Goal: Information Seeking & Learning: Learn about a topic

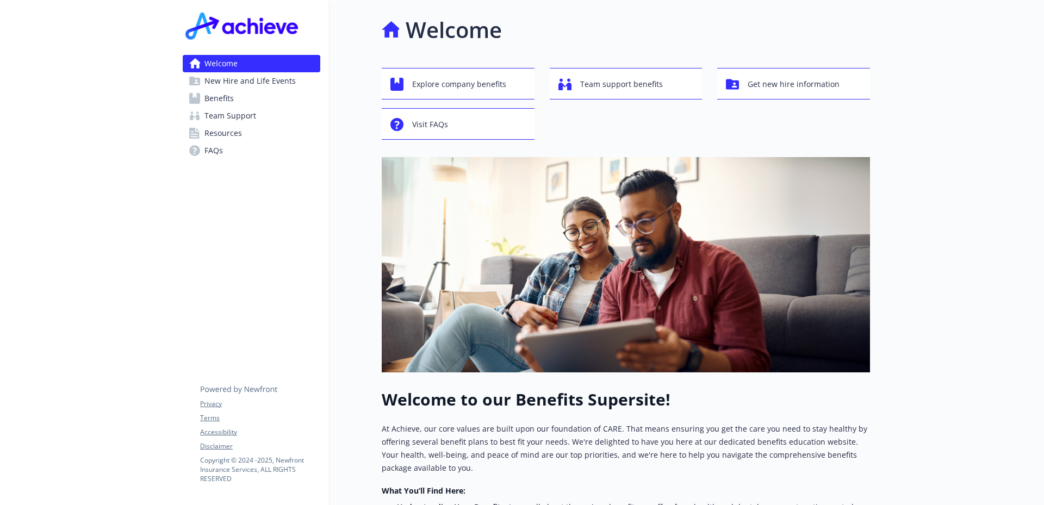
click at [229, 96] on span "Benefits" at bounding box center [218, 98] width 29 height 17
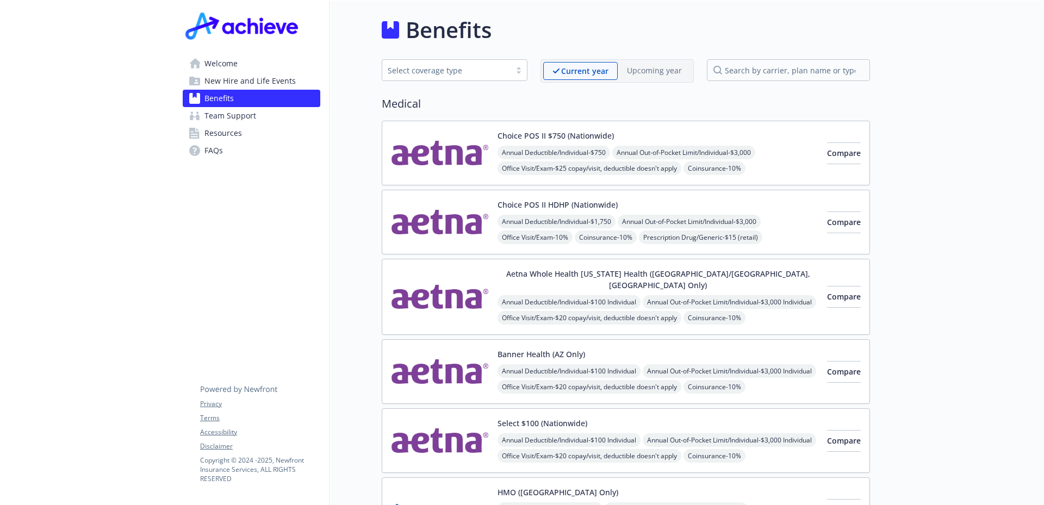
click at [230, 61] on span "Welcome" at bounding box center [220, 63] width 33 height 17
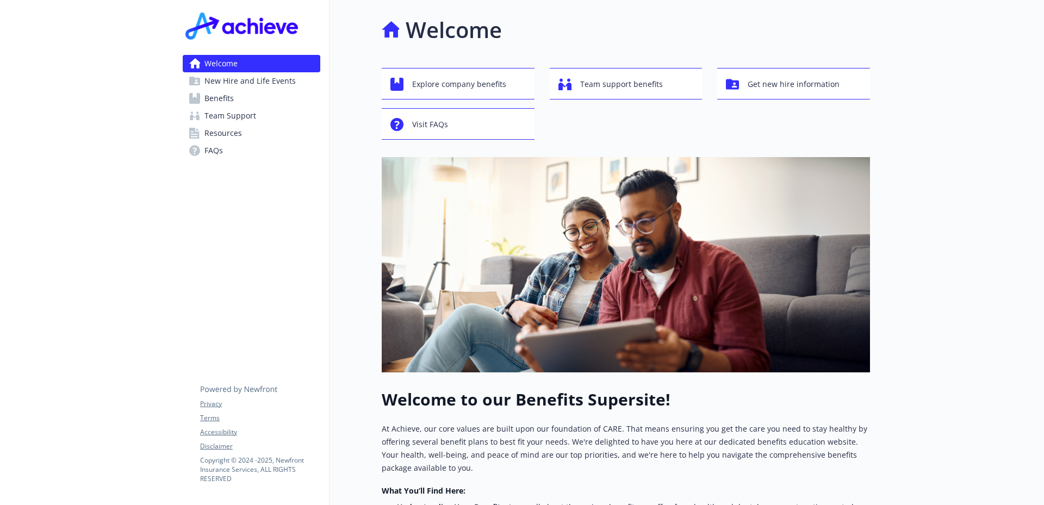
click at [228, 99] on span "Benefits" at bounding box center [218, 98] width 29 height 17
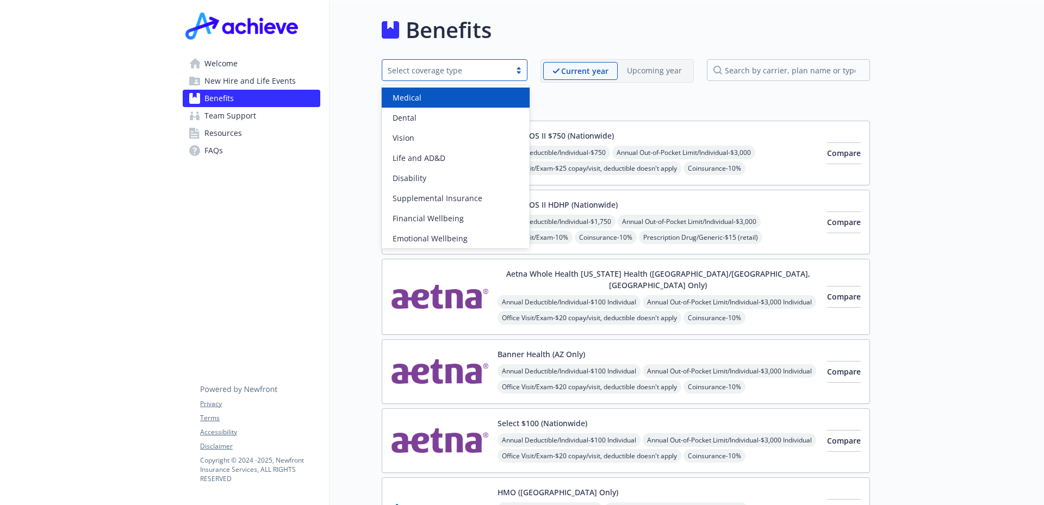
click at [482, 68] on div "Select coverage type" at bounding box center [446, 70] width 117 height 11
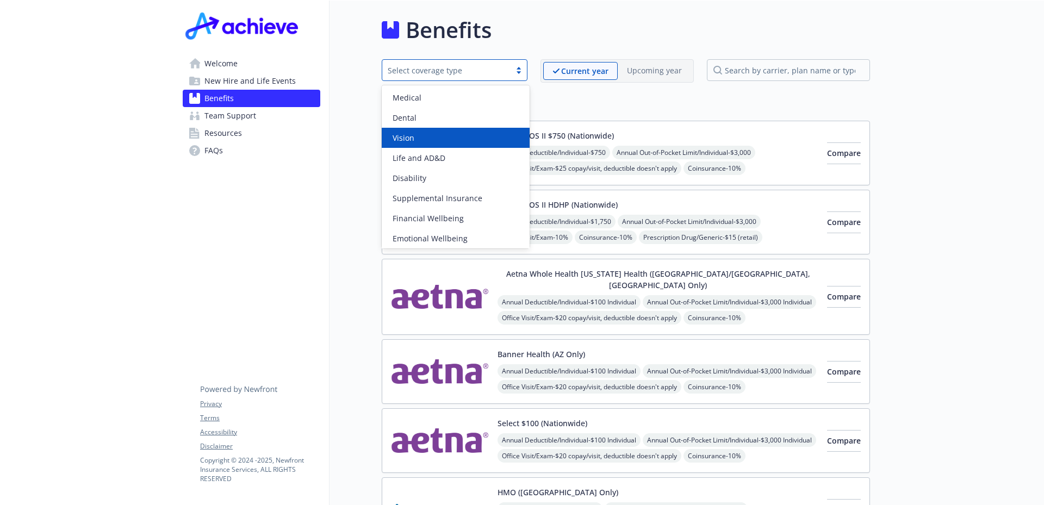
click at [460, 132] on div "Vision" at bounding box center [456, 138] width 148 height 20
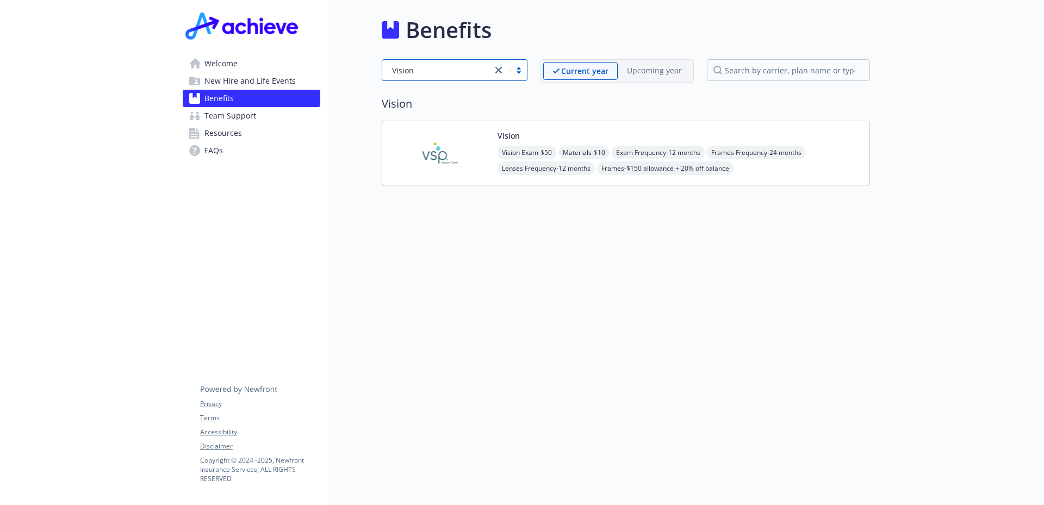
click at [448, 152] on img at bounding box center [440, 153] width 98 height 46
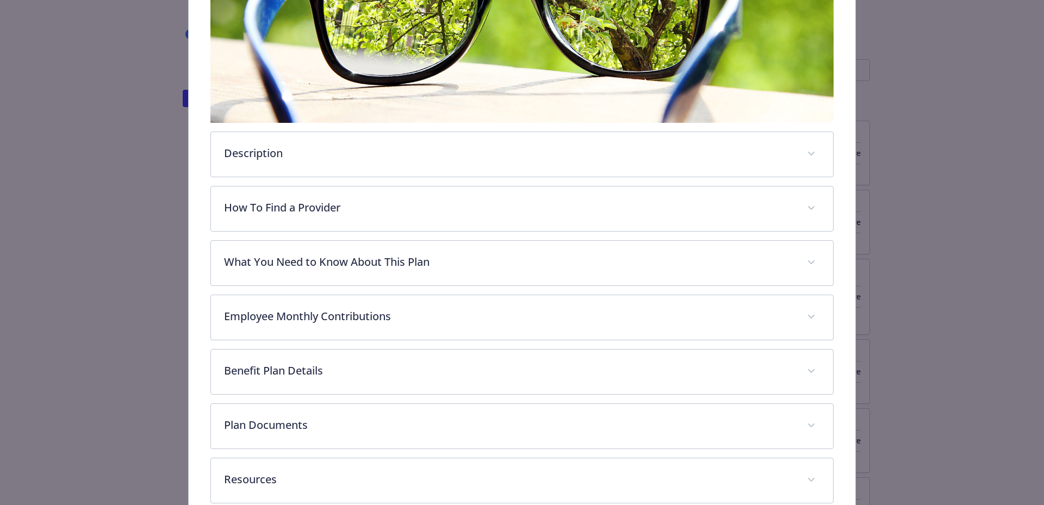
scroll to position [255, 0]
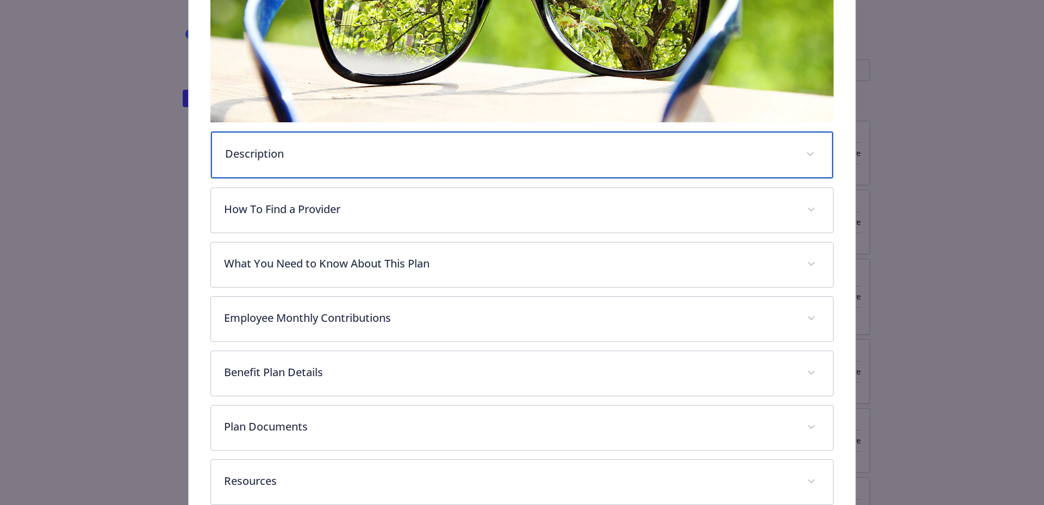
click at [313, 142] on div "Description" at bounding box center [522, 155] width 622 height 47
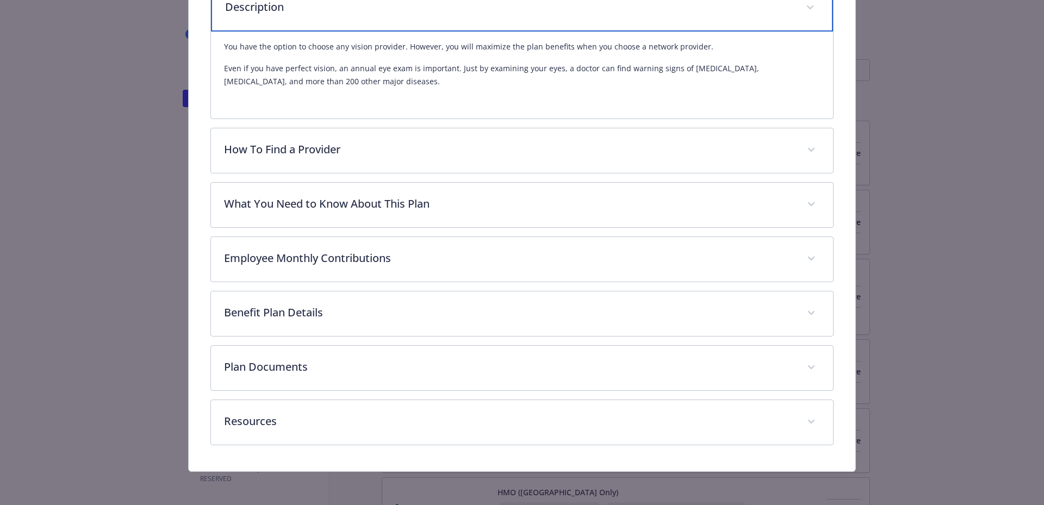
scroll to position [402, 0]
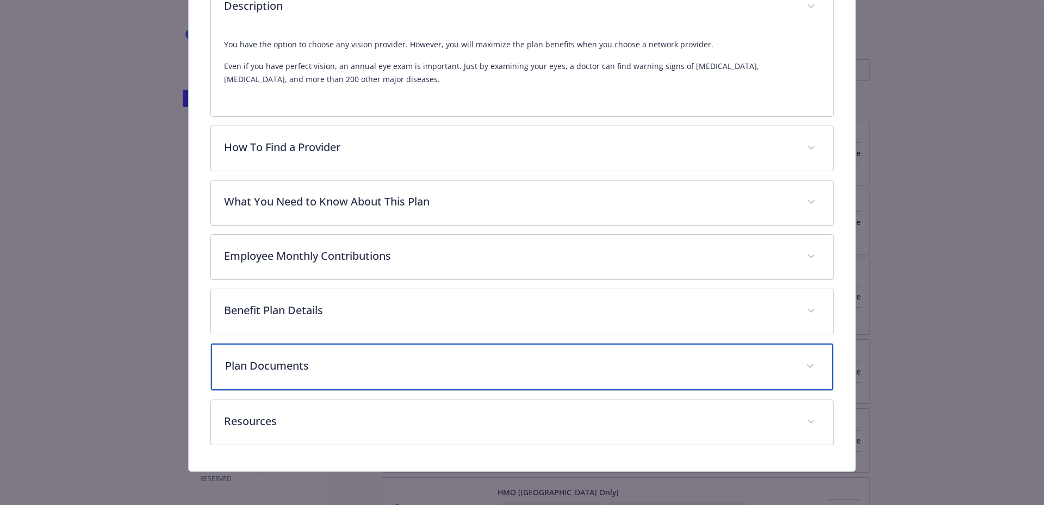
click at [326, 353] on div "Plan Documents" at bounding box center [522, 367] width 622 height 47
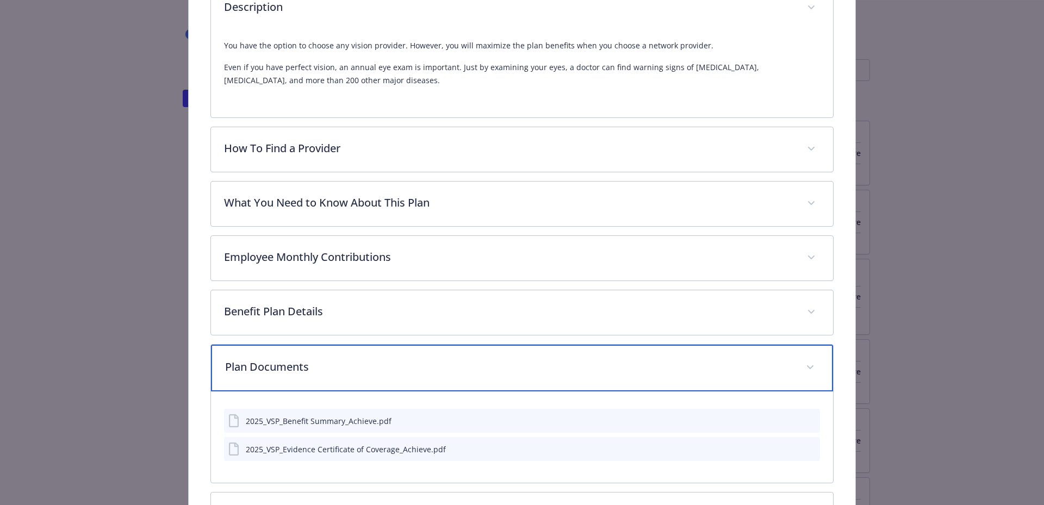
scroll to position [494, 0]
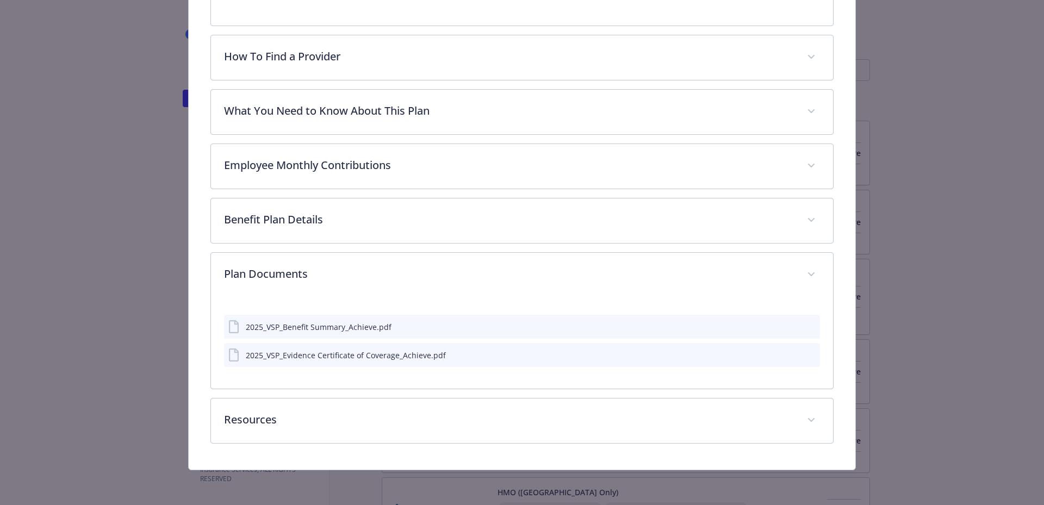
click at [372, 397] on div "Description You have the option to choose any vision provider. However, you wil…" at bounding box center [522, 66] width 624 height 753
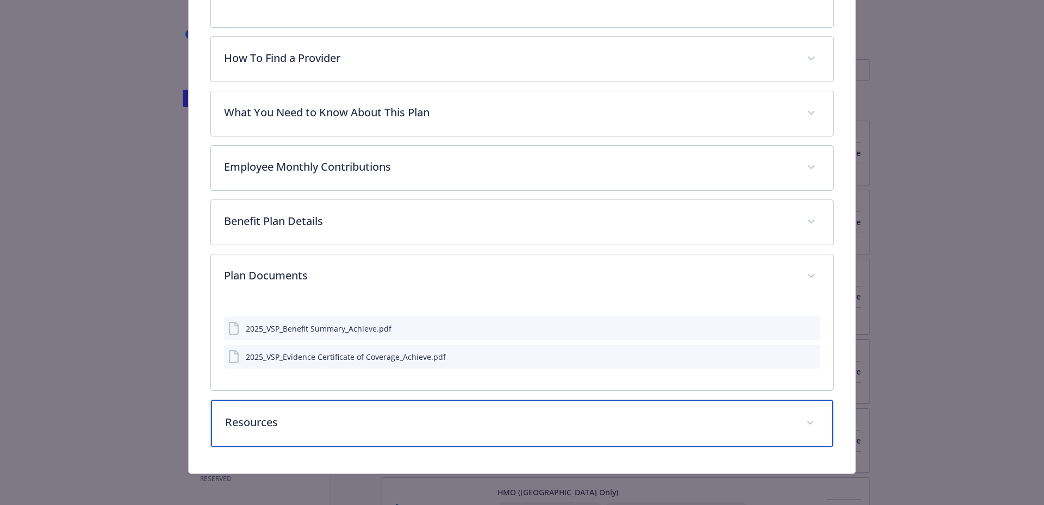
click at [378, 421] on p "Resources" at bounding box center [509, 422] width 568 height 16
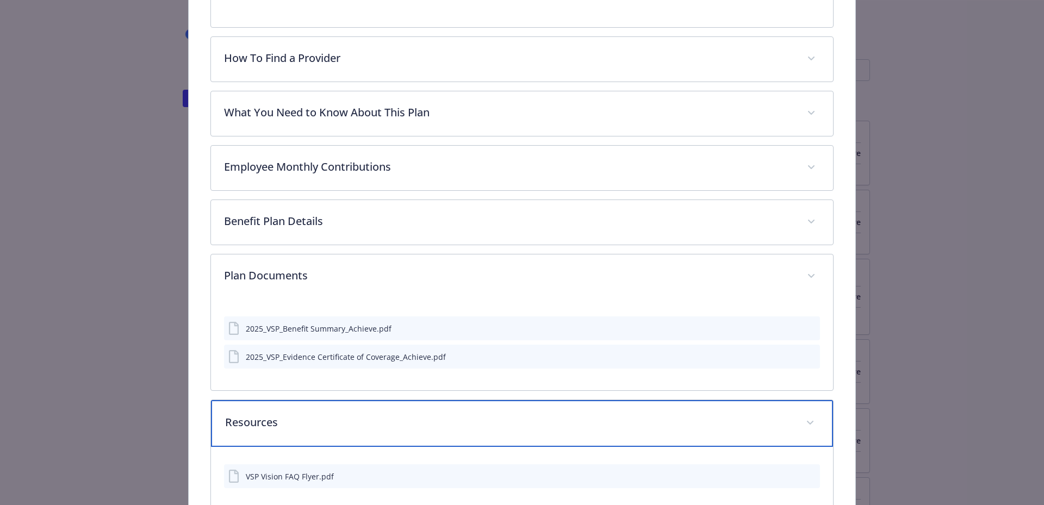
scroll to position [557, 0]
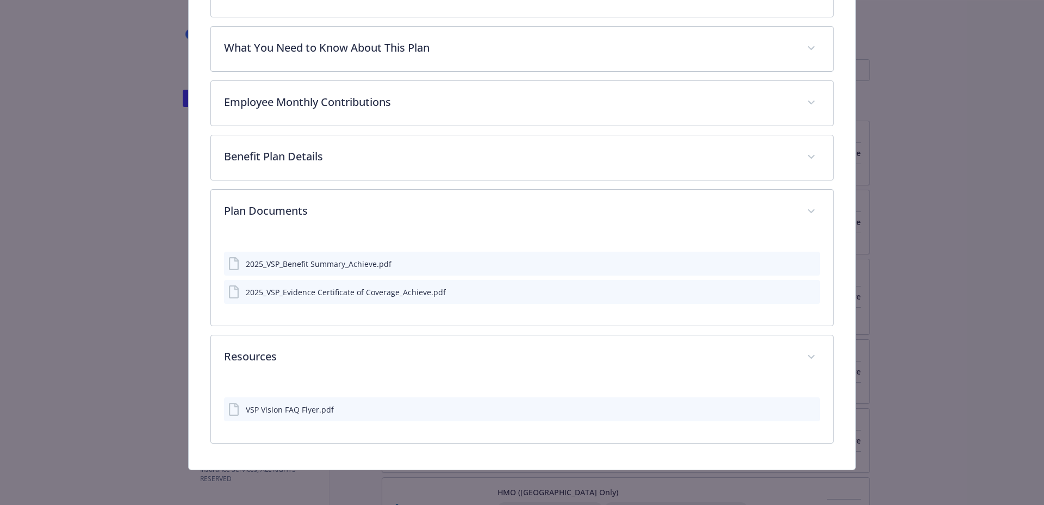
click at [344, 417] on div "VSP Vision FAQ Flyer.pdf" at bounding box center [522, 409] width 596 height 24
click at [312, 409] on div "VSP Vision FAQ Flyer.pdf" at bounding box center [290, 411] width 88 height 11
click at [805, 408] on icon "preview file" at bounding box center [810, 411] width 10 height 8
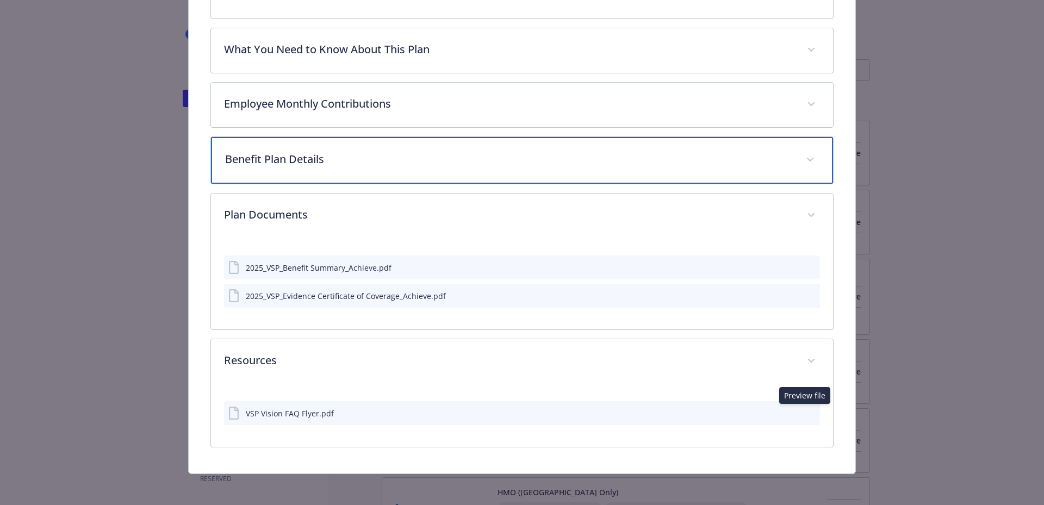
click at [365, 164] on p "Benefit Plan Details" at bounding box center [509, 159] width 568 height 16
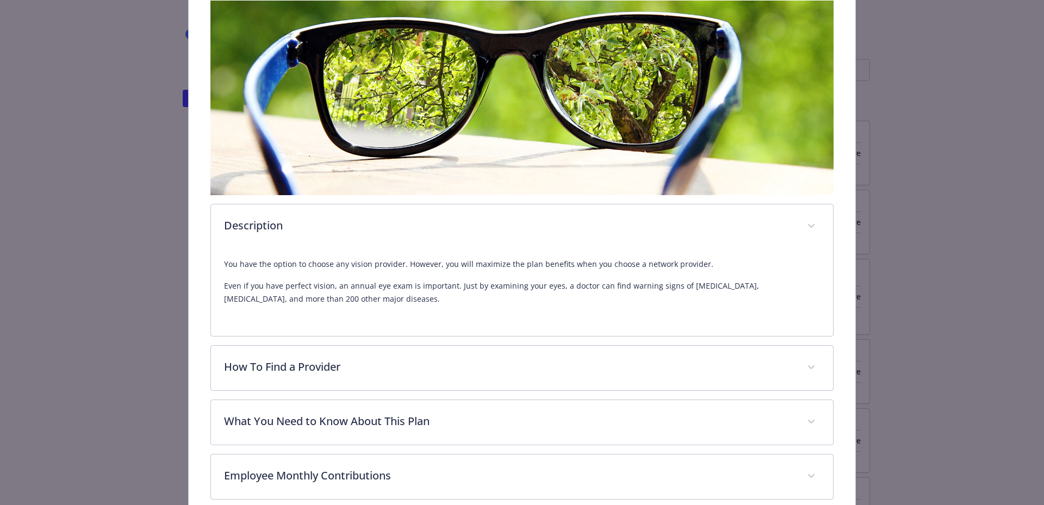
scroll to position [0, 0]
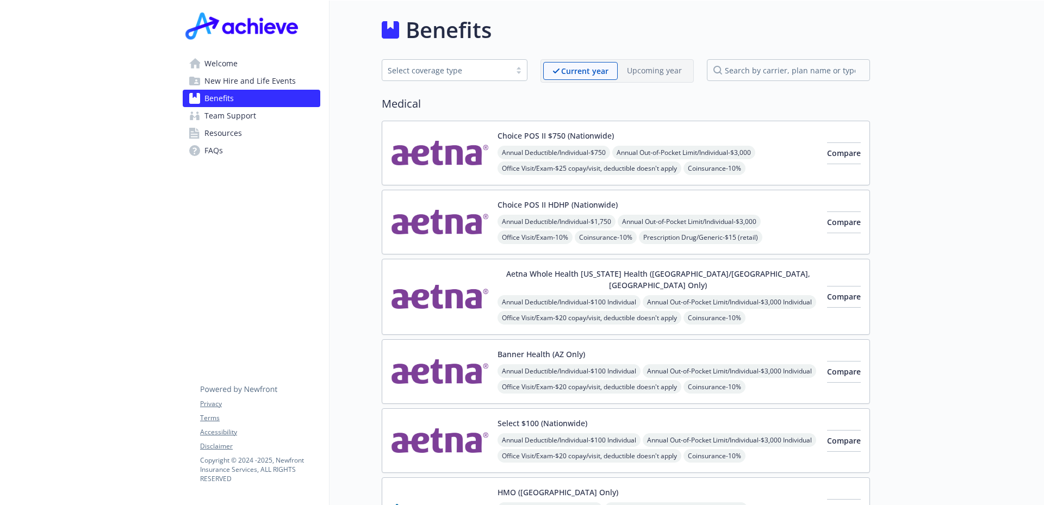
click at [485, 77] on div "Select coverage type" at bounding box center [446, 71] width 128 height 14
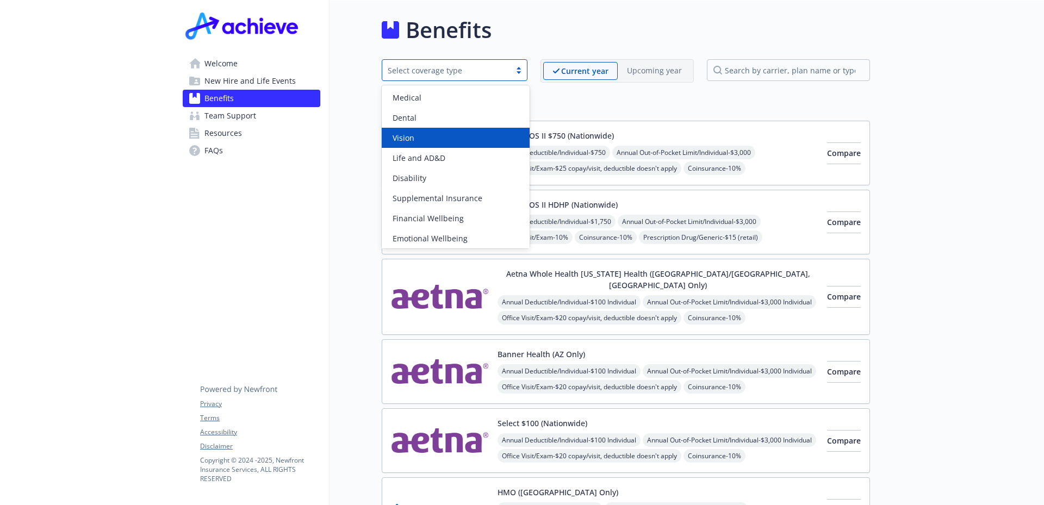
click at [457, 129] on div "Vision" at bounding box center [456, 138] width 148 height 20
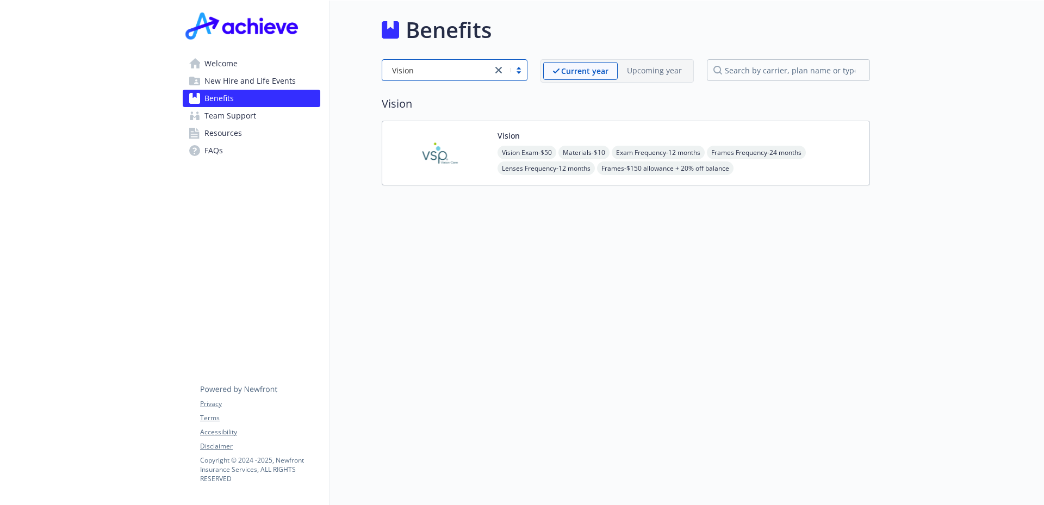
click at [524, 169] on span "Lenses Frequency - 12 months" at bounding box center [545, 168] width 97 height 14
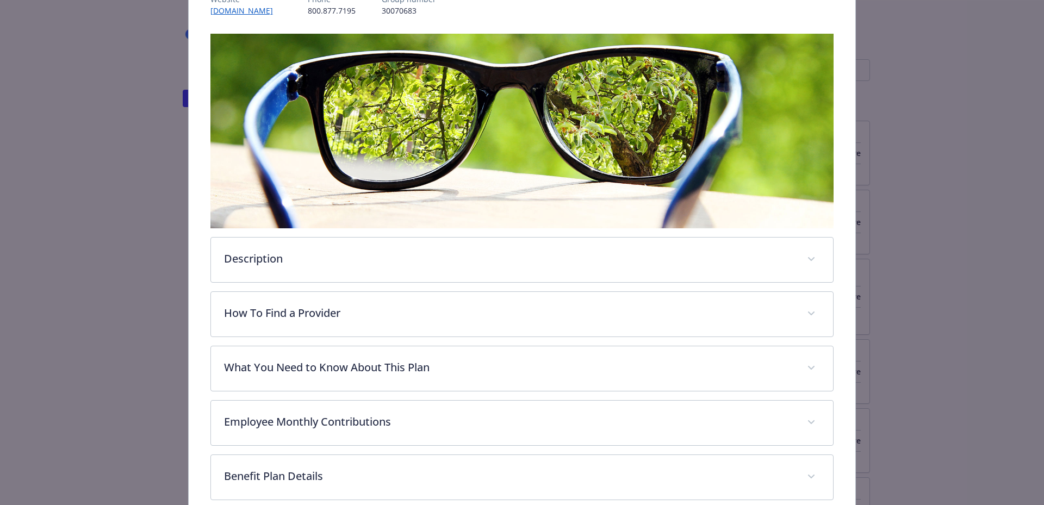
scroll to position [150, 0]
click at [414, 282] on div "Description You have the option to choose any vision provider. However, you wil…" at bounding box center [522, 320] width 624 height 575
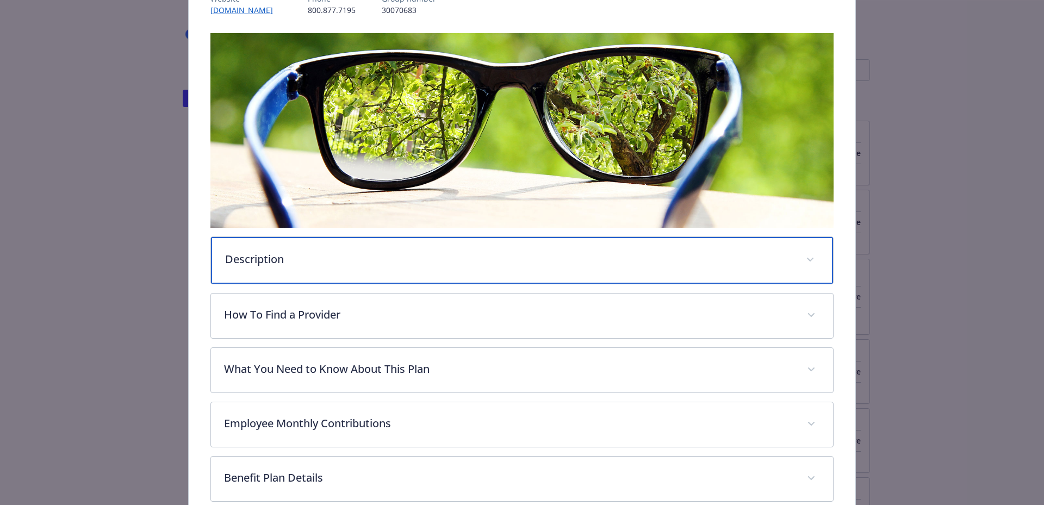
click at [478, 254] on p "Description" at bounding box center [509, 259] width 568 height 16
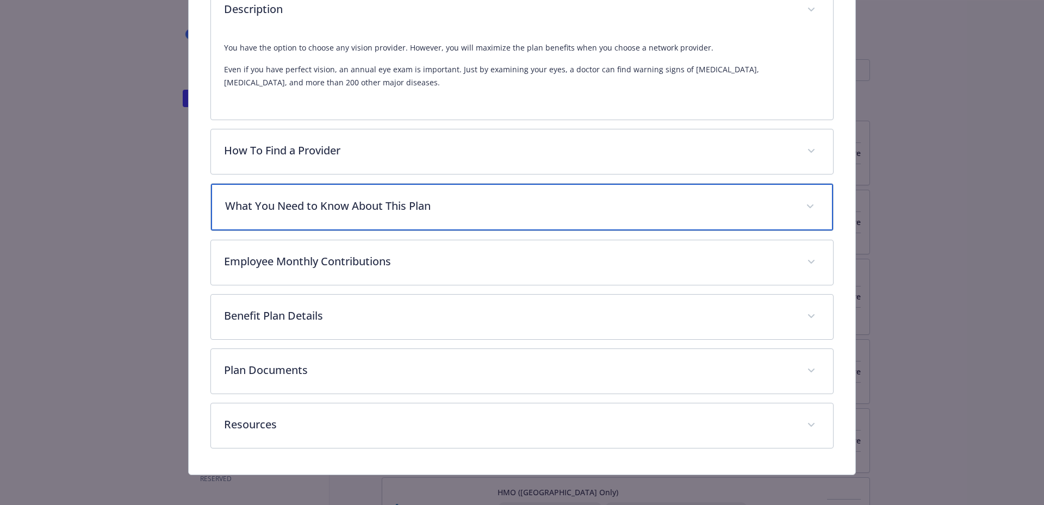
scroll to position [398, 0]
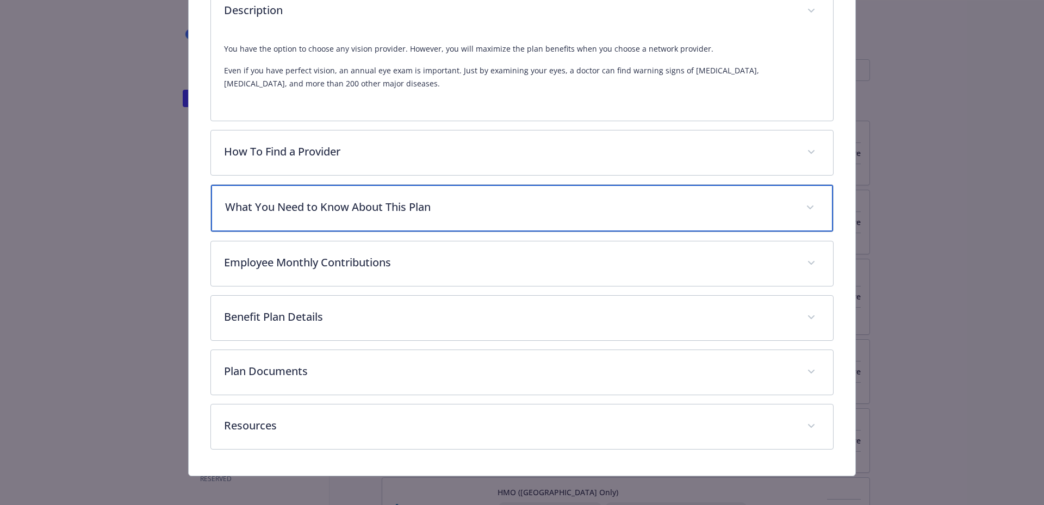
click at [513, 203] on p "What You Need to Know About This Plan" at bounding box center [509, 207] width 568 height 16
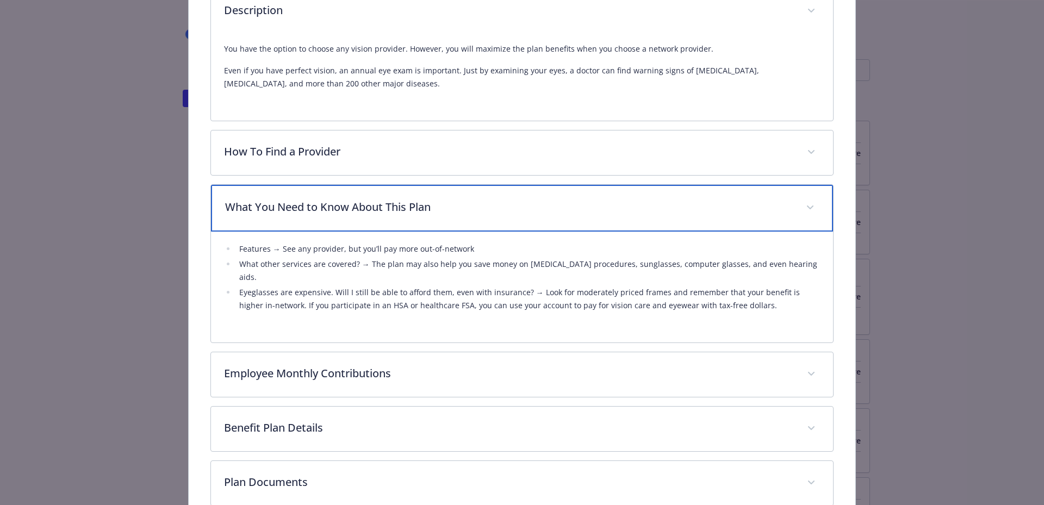
click at [513, 203] on p "What You Need to Know About This Plan" at bounding box center [509, 207] width 568 height 16
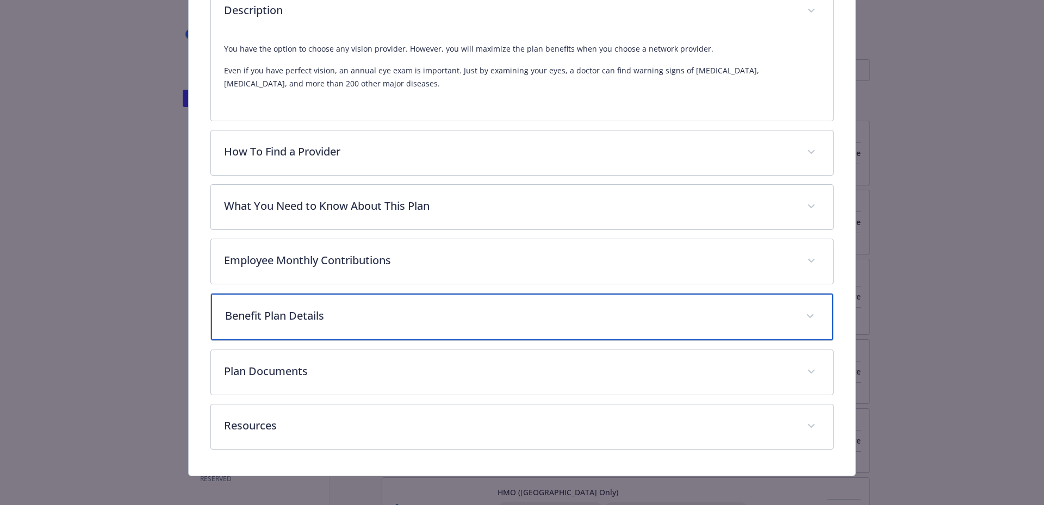
click at [458, 322] on p "Benefit Plan Details" at bounding box center [509, 316] width 568 height 16
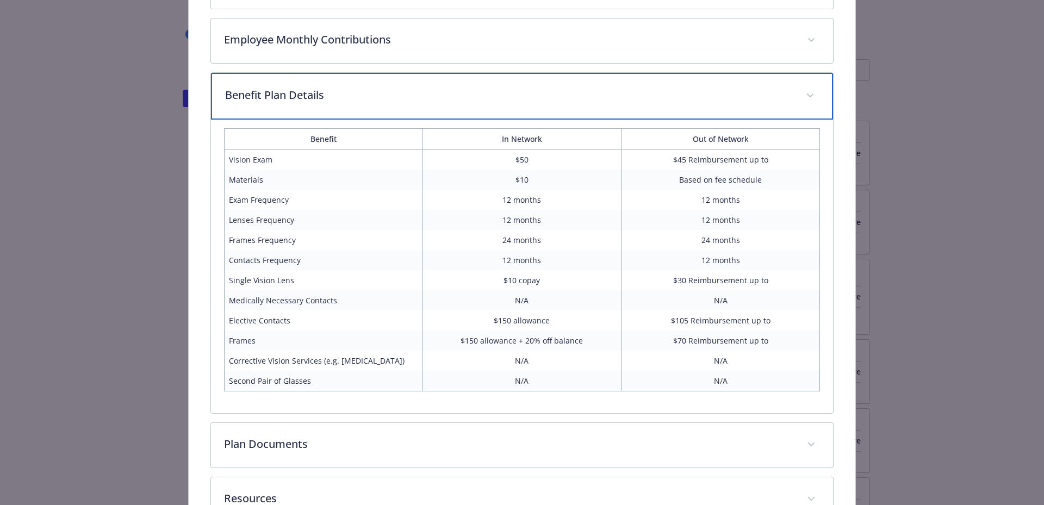
scroll to position [696, 0]
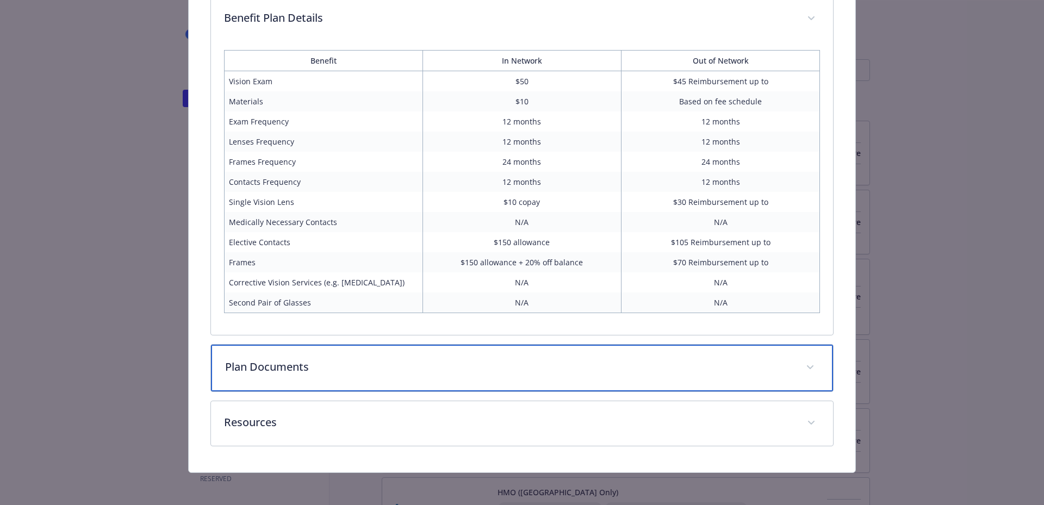
click at [304, 370] on p "Plan Documents" at bounding box center [509, 367] width 568 height 16
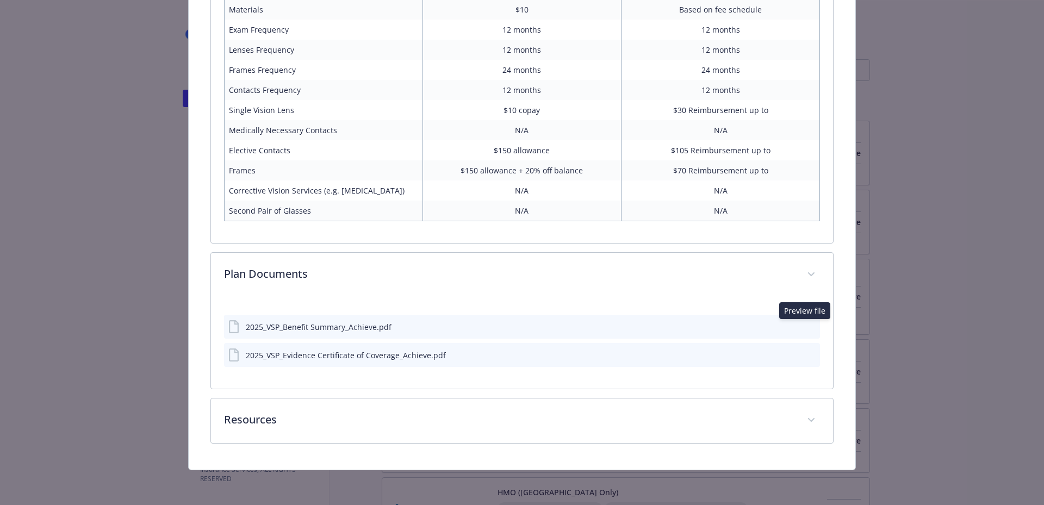
scroll to position [785, 0]
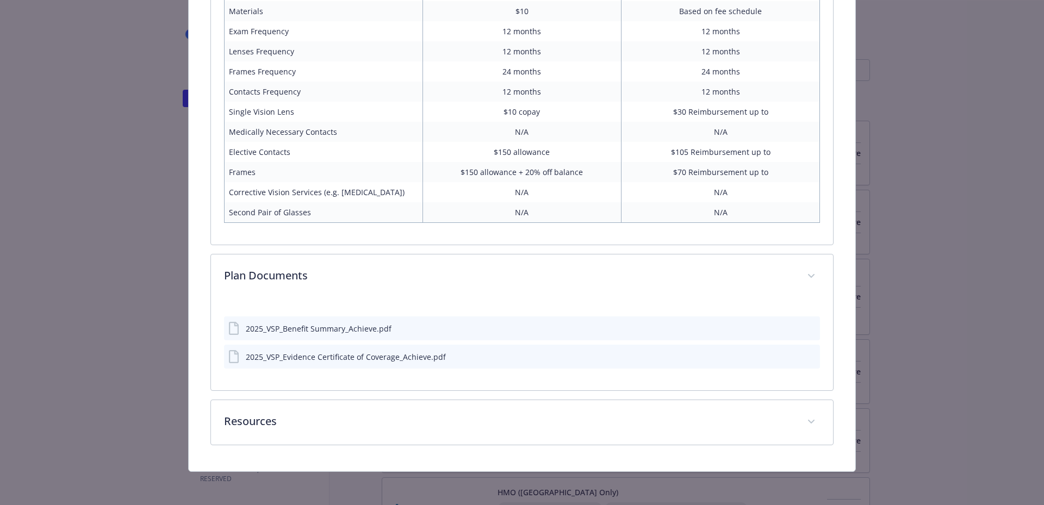
click at [805, 327] on icon "preview file" at bounding box center [810, 328] width 10 height 8
